Goal: Transaction & Acquisition: Purchase product/service

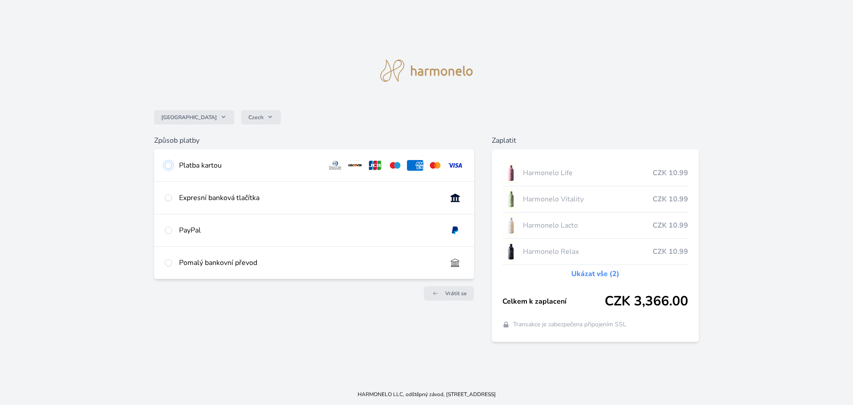
click at [165, 166] on input "radio" at bounding box center [168, 165] width 7 height 7
radio input "true"
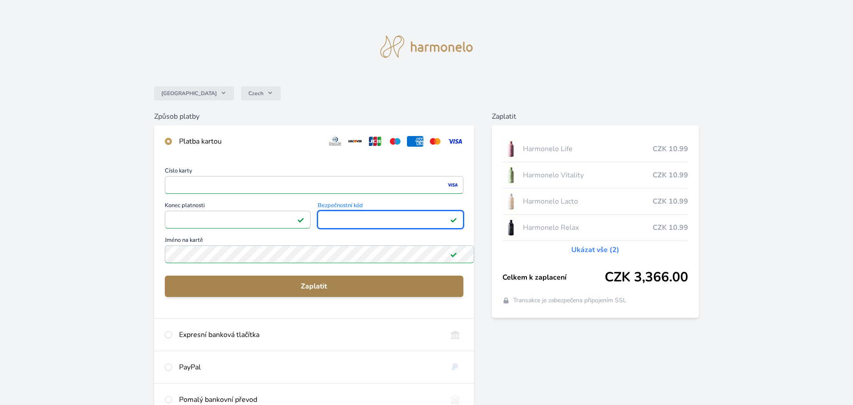
click at [273, 281] on span "Zaplatit" at bounding box center [314, 286] width 284 height 11
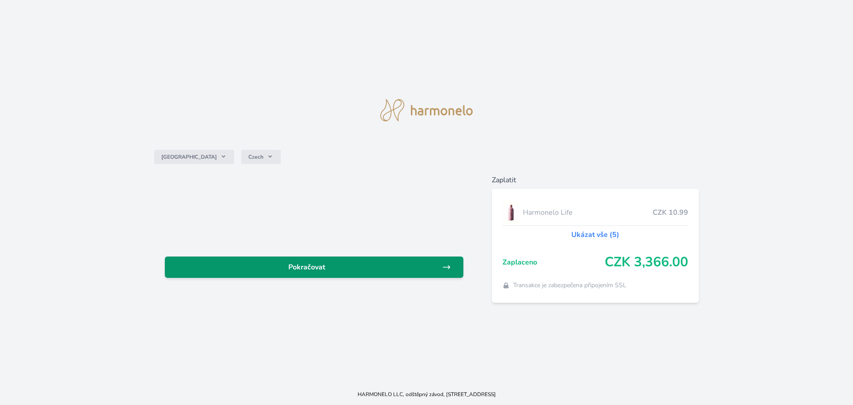
click at [376, 263] on span "Pokračovat" at bounding box center [307, 267] width 270 height 11
